Goal: Task Accomplishment & Management: Use online tool/utility

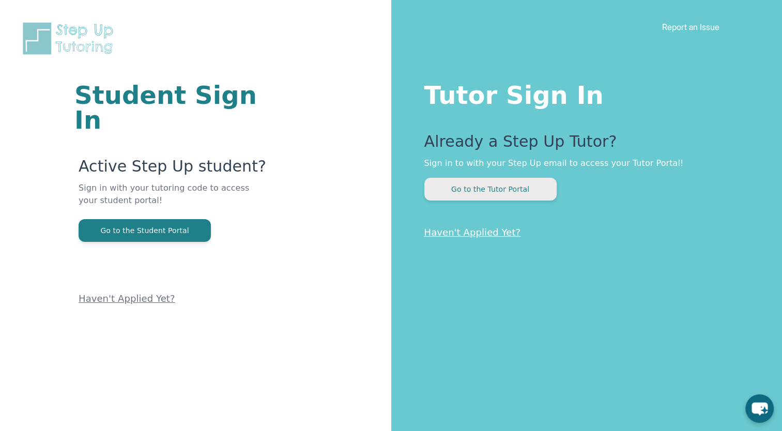
click at [507, 193] on button "Go to the Tutor Portal" at bounding box center [490, 189] width 132 height 23
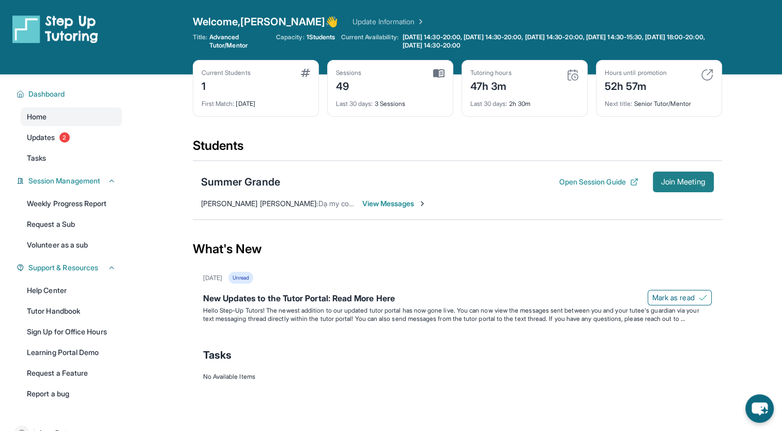
click at [676, 185] on span "Join Meeting" at bounding box center [683, 182] width 44 height 6
click at [390, 205] on span "View Messages" at bounding box center [394, 203] width 65 height 10
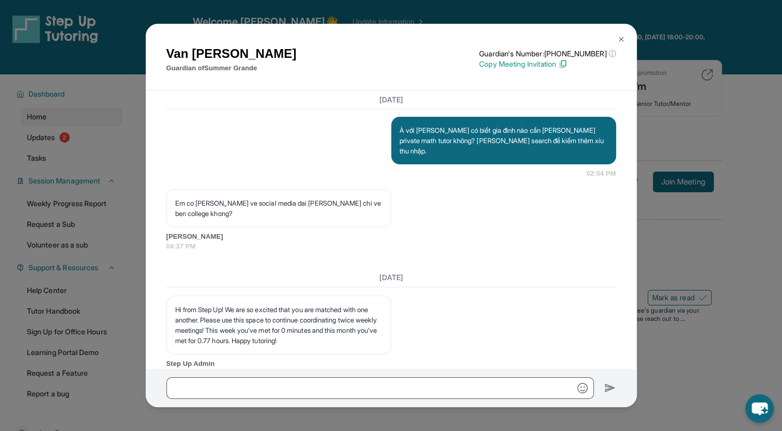
scroll to position [51613, 0]
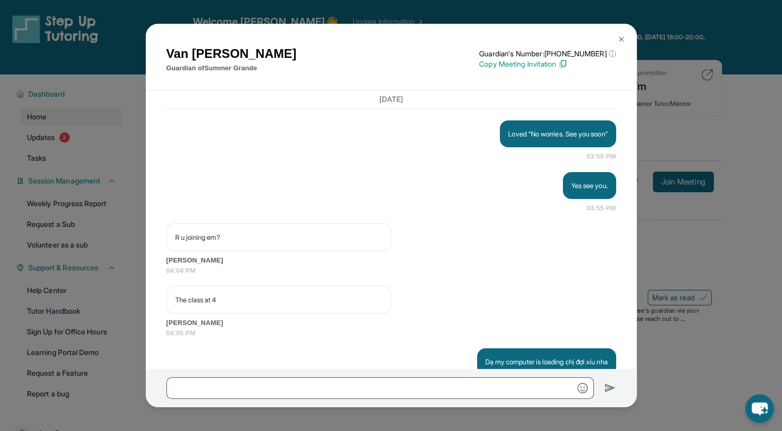
click at [620, 40] on img at bounding box center [621, 39] width 8 height 8
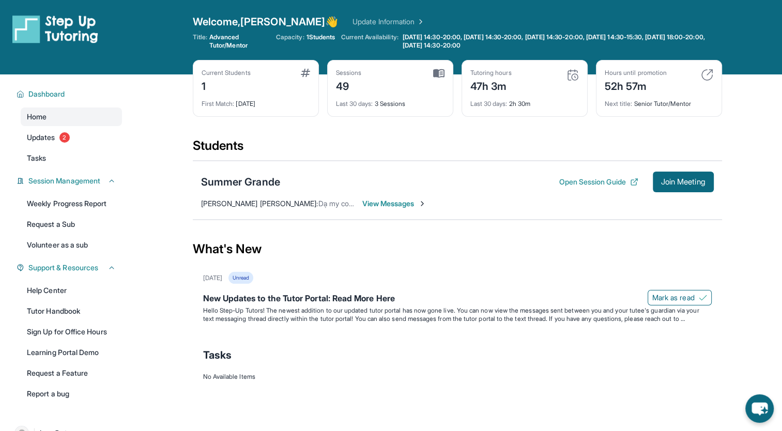
click at [396, 199] on span "View Messages" at bounding box center [394, 203] width 65 height 10
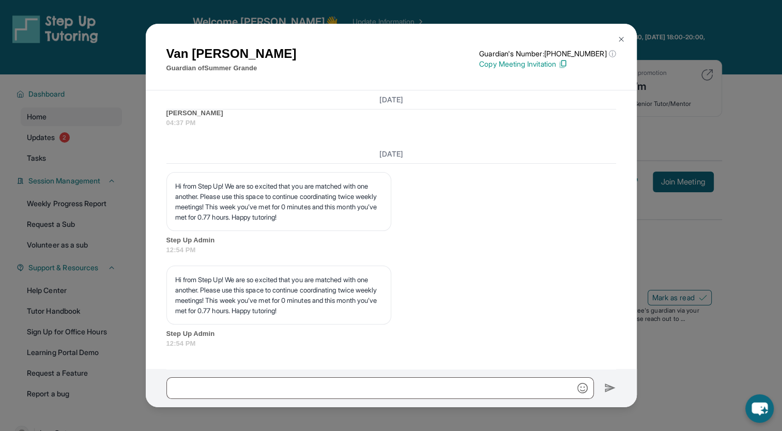
scroll to position [50289, 0]
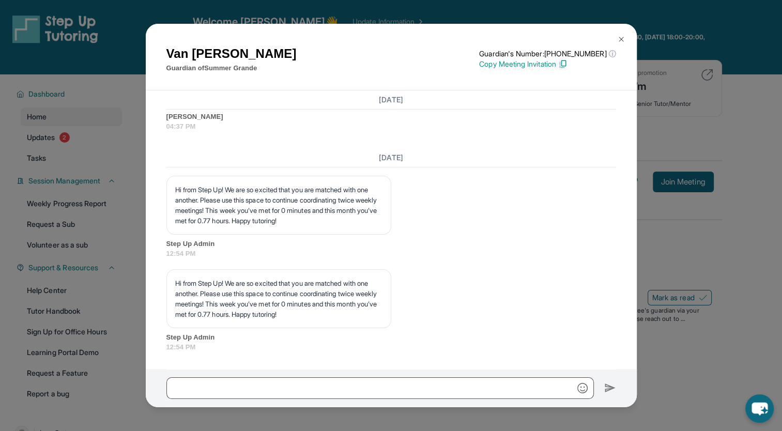
click at [619, 36] on img at bounding box center [621, 39] width 8 height 8
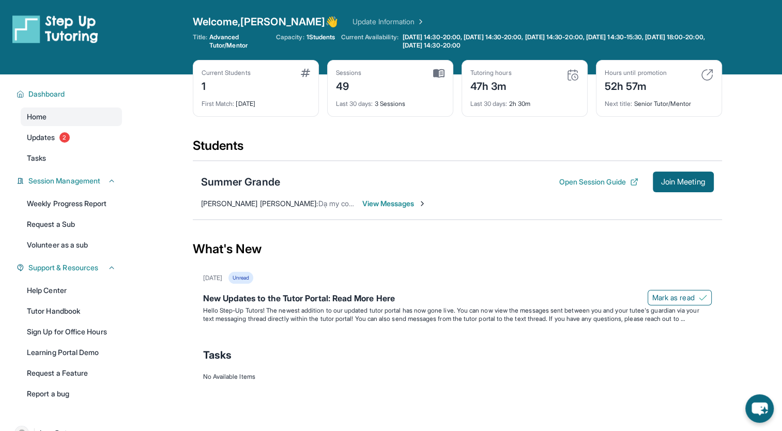
click at [352, 24] on link "Update Information" at bounding box center [388, 22] width 72 height 10
click at [229, 180] on div "Summer Grande" at bounding box center [240, 182] width 79 height 14
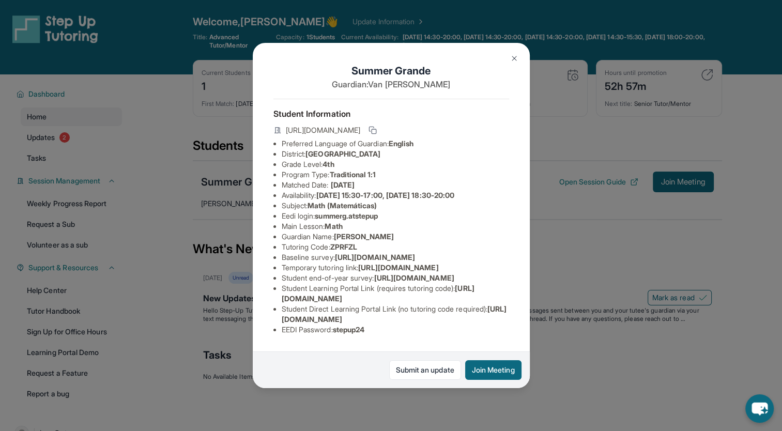
scroll to position [105, 0]
drag, startPoint x: 337, startPoint y: 328, endPoint x: 387, endPoint y: 330, distance: 50.2
click at [387, 330] on li "EEDI Password : stepup24" at bounding box center [395, 329] width 227 height 10
copy span "stepup24"
